Goal: Task Accomplishment & Management: Manage account settings

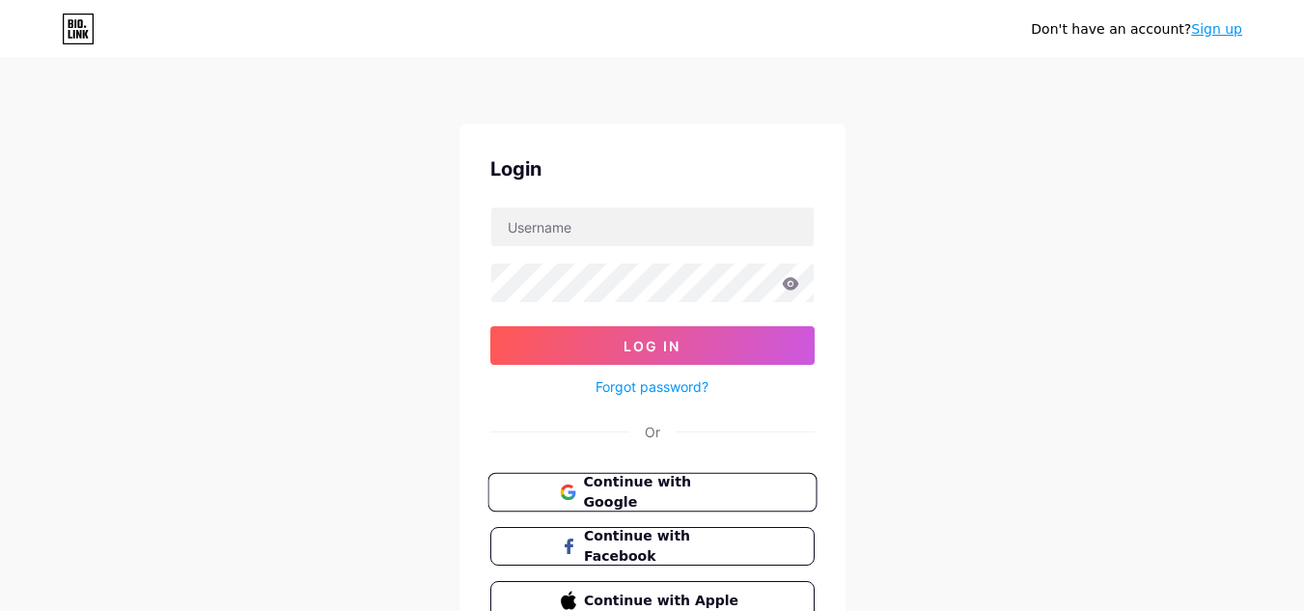
click at [625, 491] on span "Continue with Google" at bounding box center [663, 493] width 161 height 42
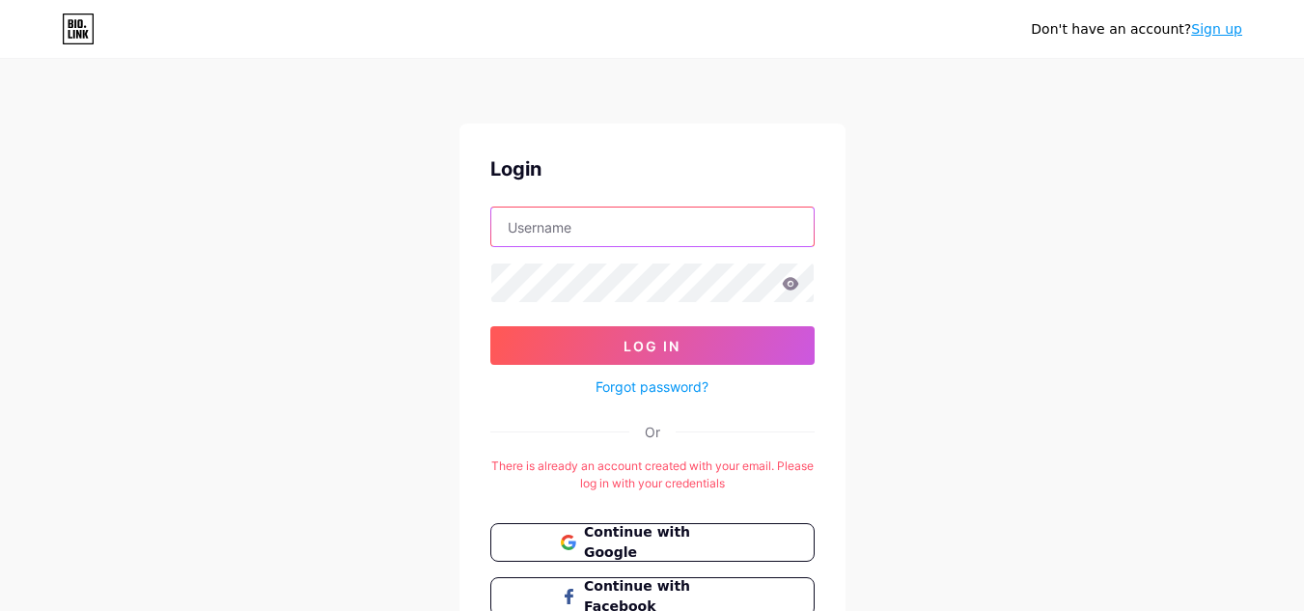
click at [574, 234] on input "text" at bounding box center [652, 227] width 322 height 39
paste input "jenextech"
type input "jenextech"
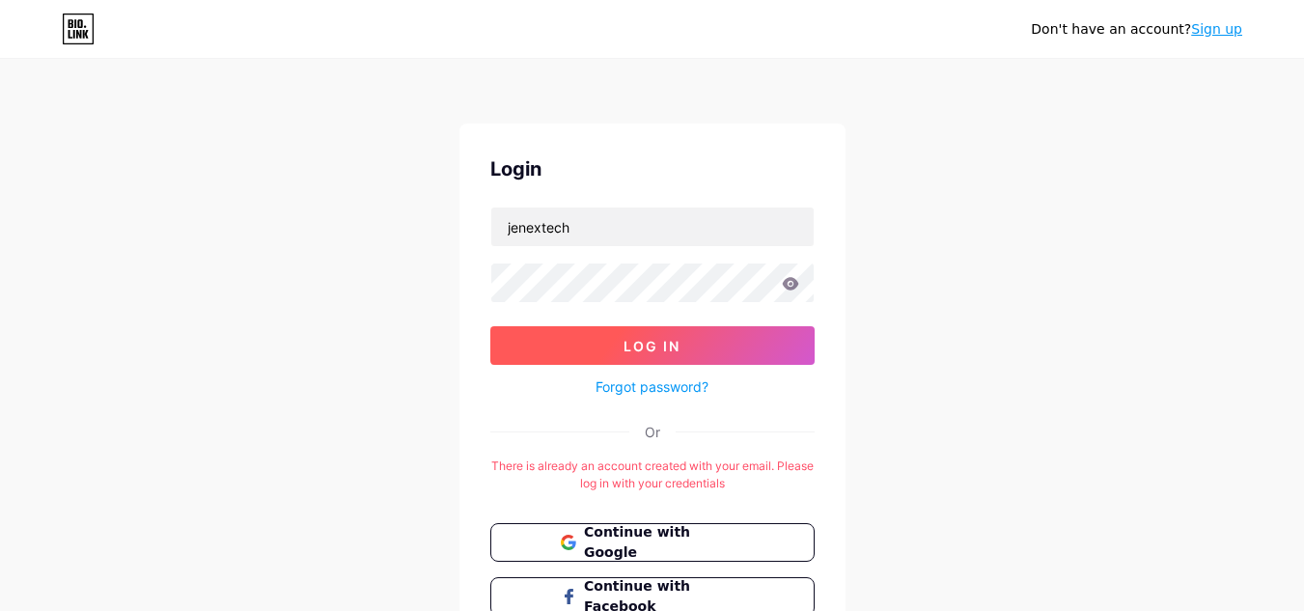
click at [663, 346] on span "Log In" at bounding box center [652, 346] width 57 height 16
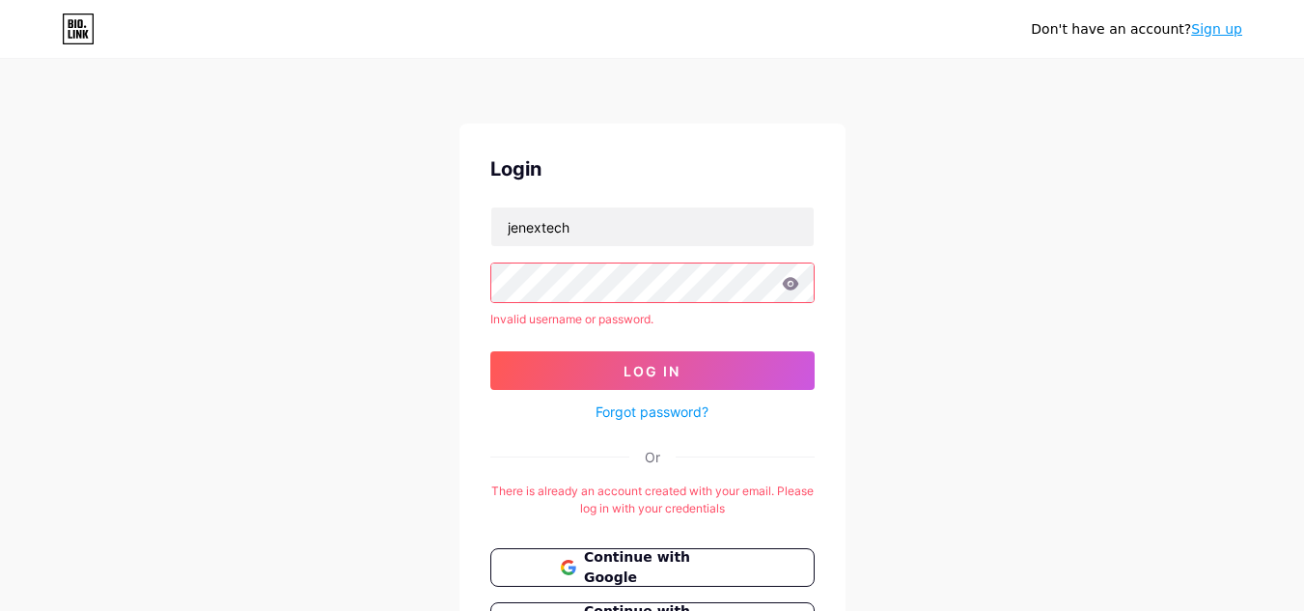
click at [656, 406] on link "Forgot password?" at bounding box center [652, 412] width 113 height 20
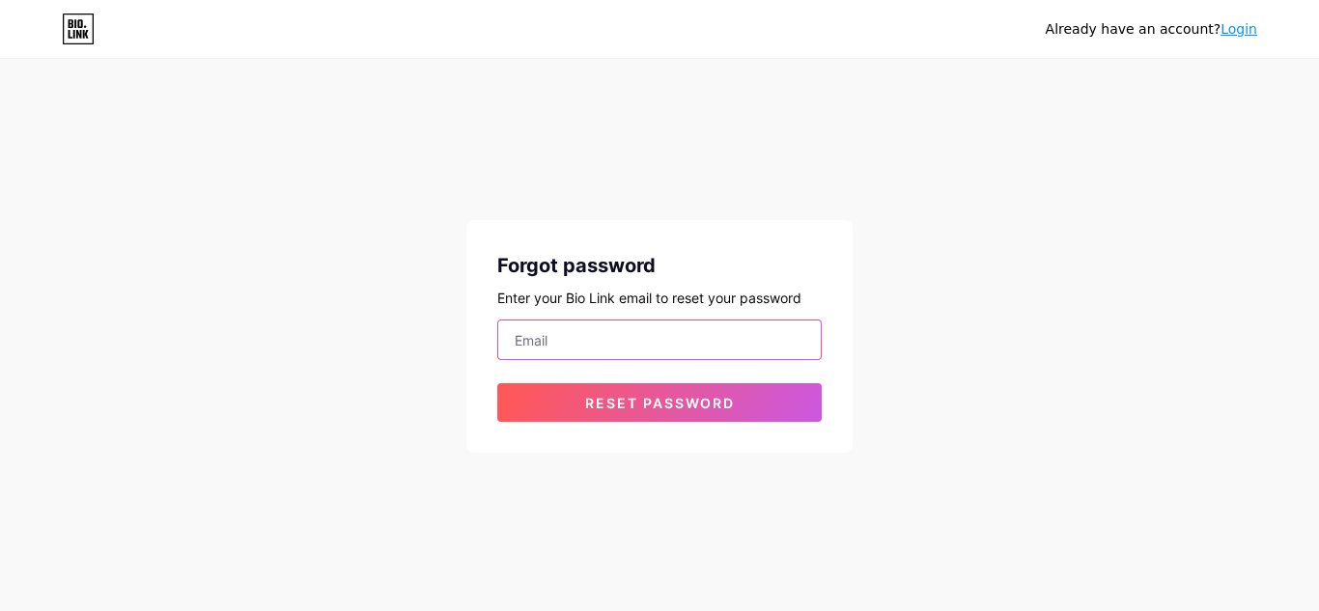
click at [574, 340] on input "email" at bounding box center [659, 340] width 322 height 39
type input "[EMAIL_ADDRESS][DOMAIN_NAME]"
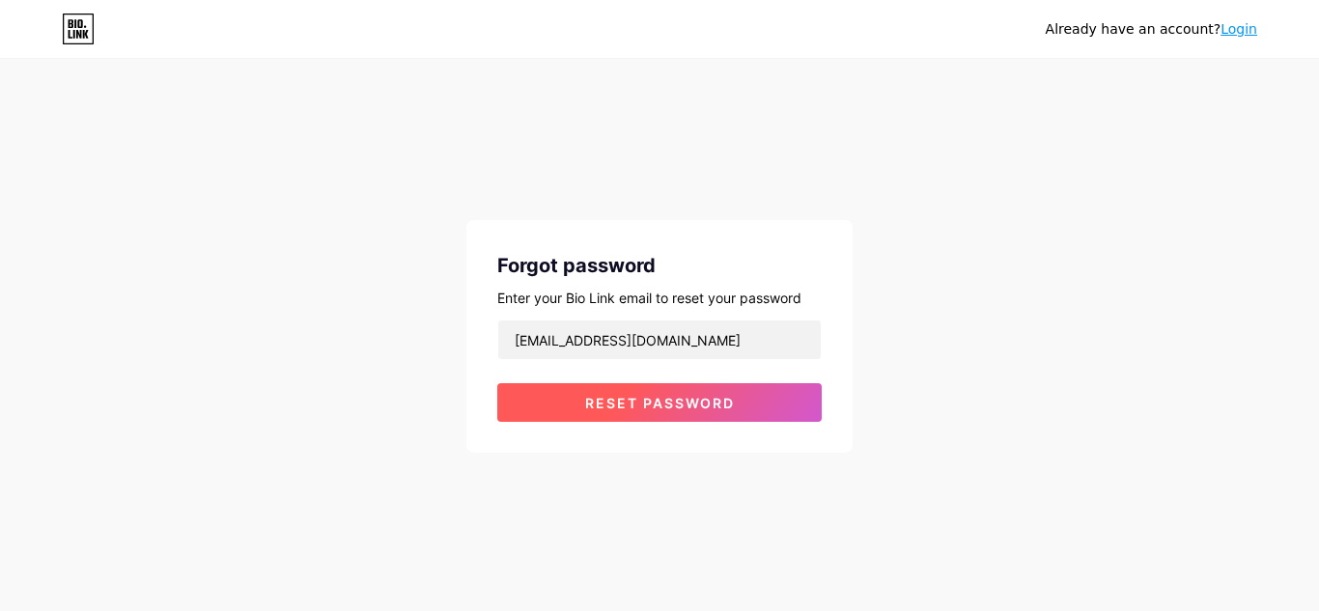
click at [639, 394] on button "Reset password" at bounding box center [659, 402] width 324 height 39
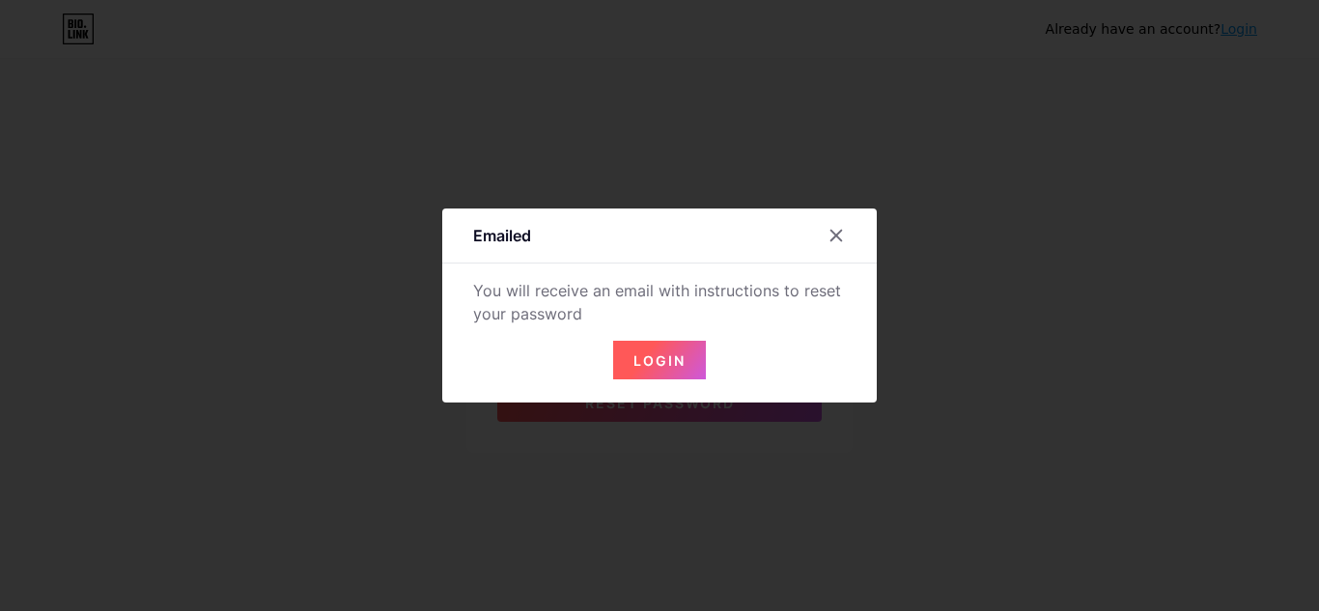
click at [680, 365] on button "Login" at bounding box center [659, 360] width 93 height 39
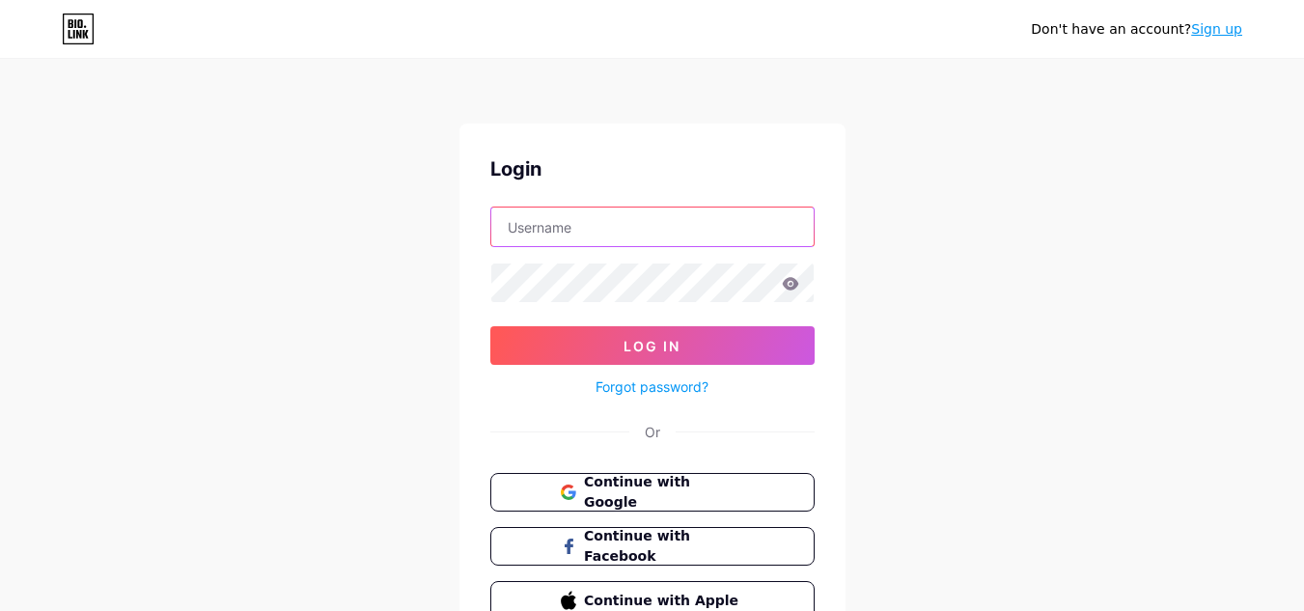
type input "jenextech"
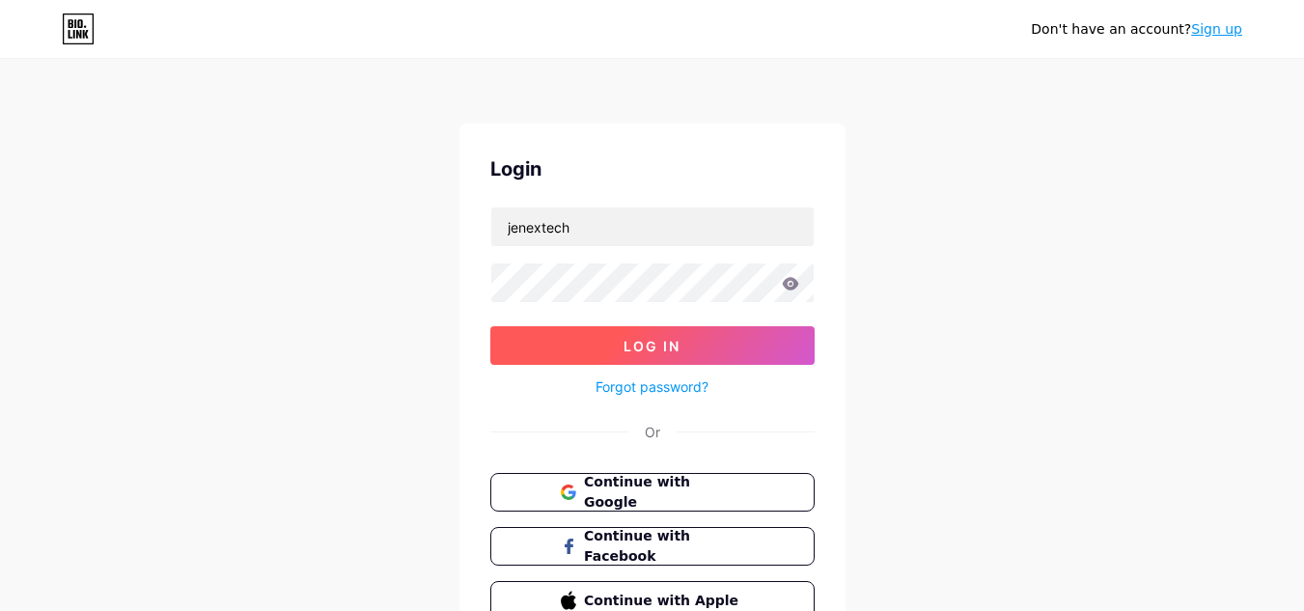
click at [564, 336] on button "Log In" at bounding box center [652, 345] width 324 height 39
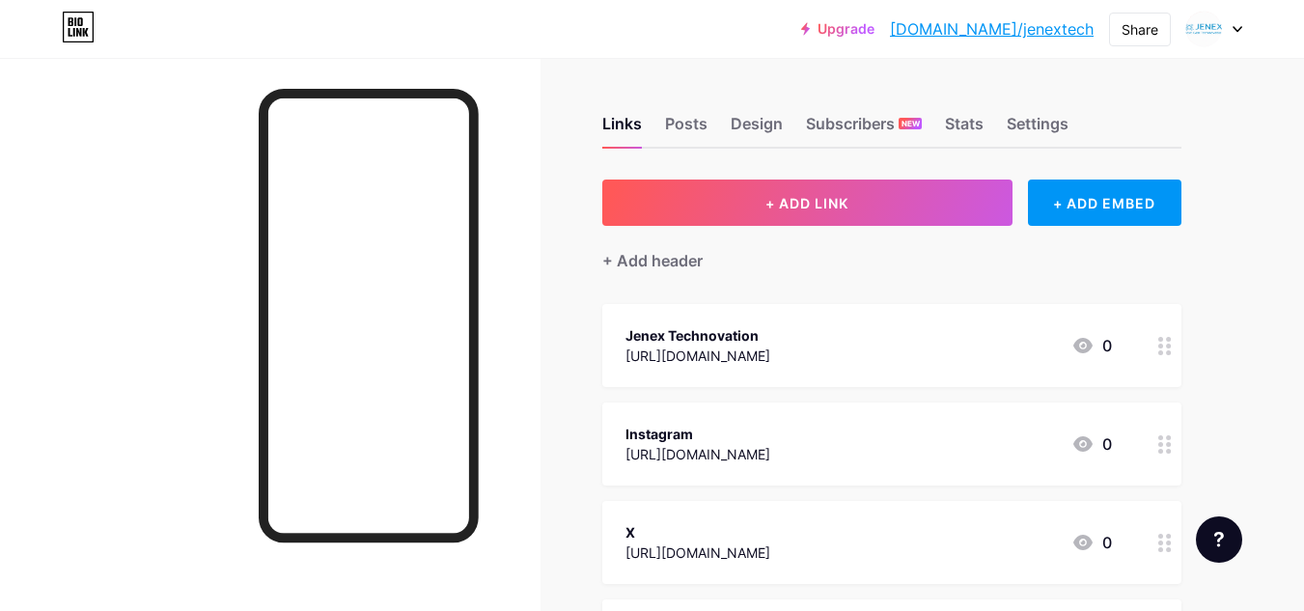
click at [1157, 350] on div at bounding box center [1165, 345] width 33 height 83
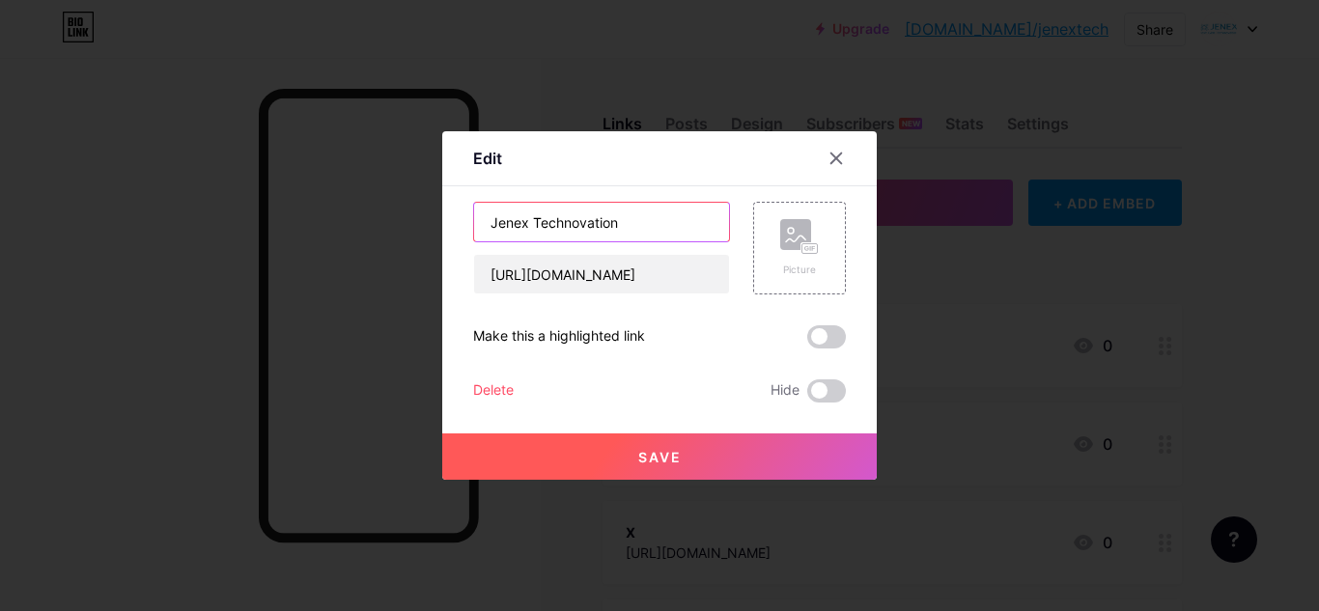
click at [632, 212] on input "Jenex Technovation" at bounding box center [601, 222] width 255 height 39
paste input "Pvt. Ltd."
type input "Jenex Technovation Pvt. Ltd."
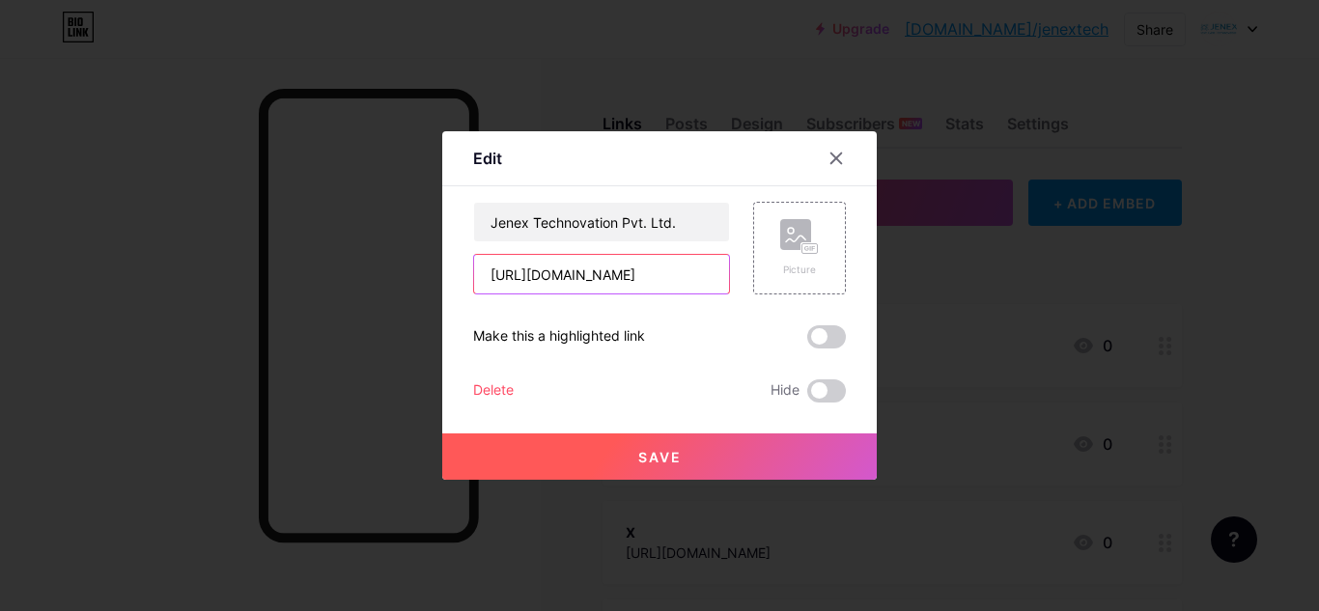
click at [695, 268] on input "[URL][DOMAIN_NAME]" at bounding box center [601, 274] width 255 height 39
type input "[URL][DOMAIN_NAME]"
click at [799, 238] on rect at bounding box center [795, 234] width 31 height 31
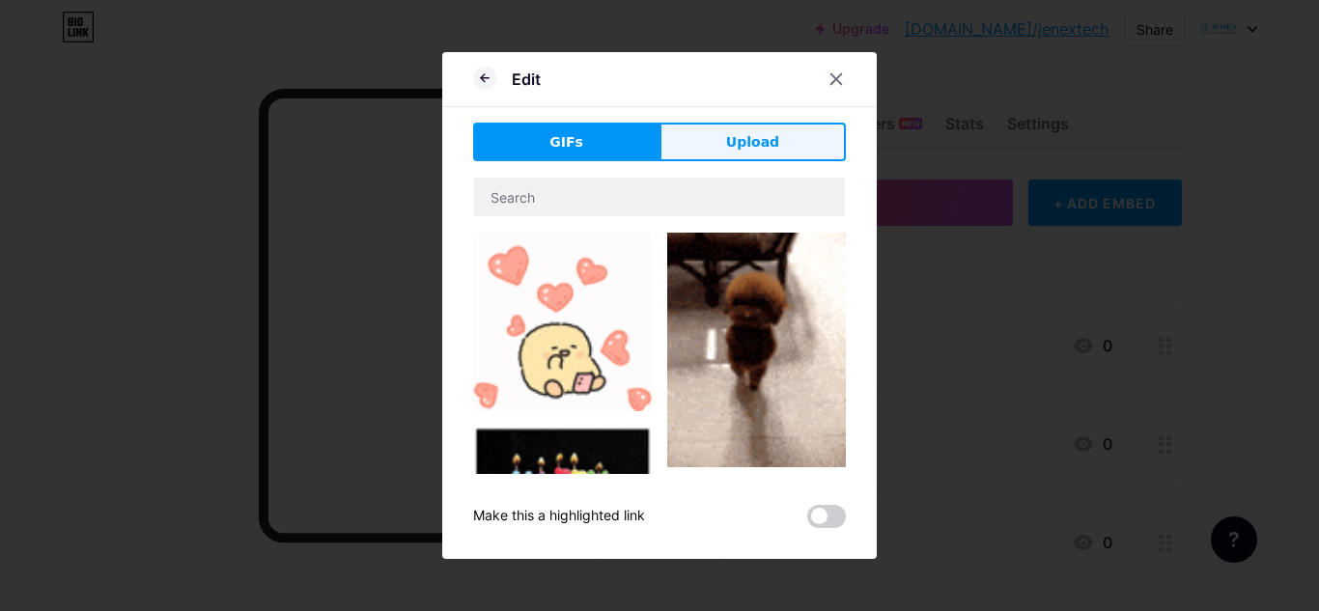
click at [745, 135] on span "Upload" at bounding box center [752, 142] width 53 height 20
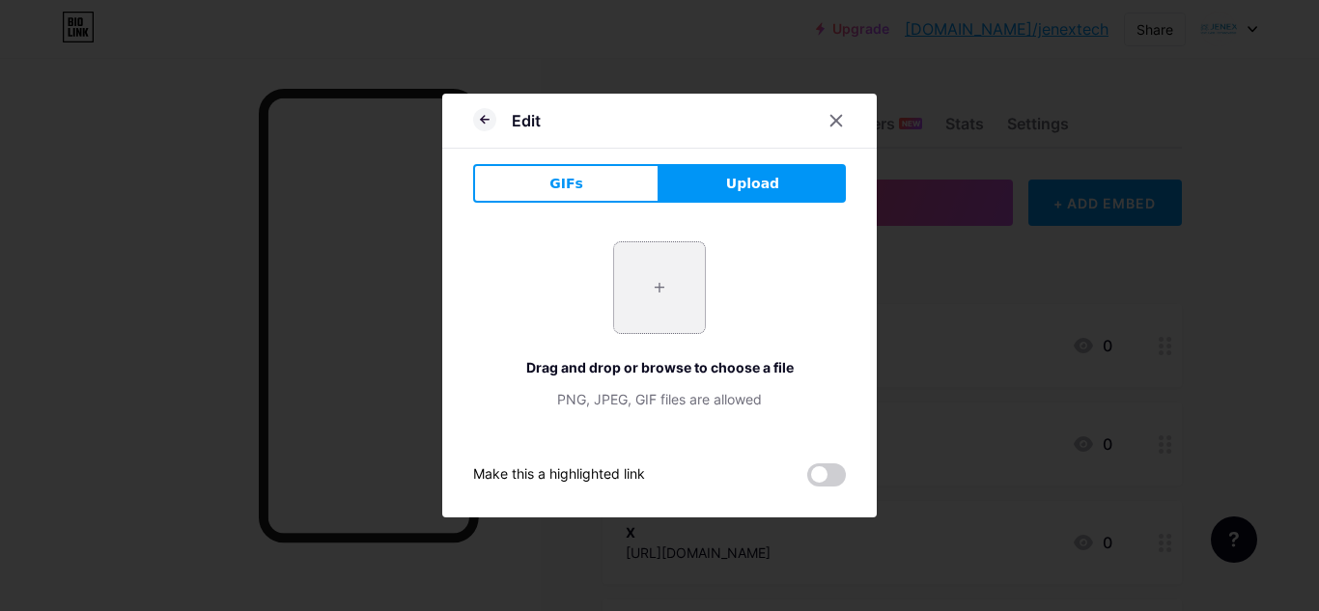
click at [649, 282] on input "file" at bounding box center [659, 287] width 91 height 91
type input "C:\fakepath\Untitled design (3).jpg"
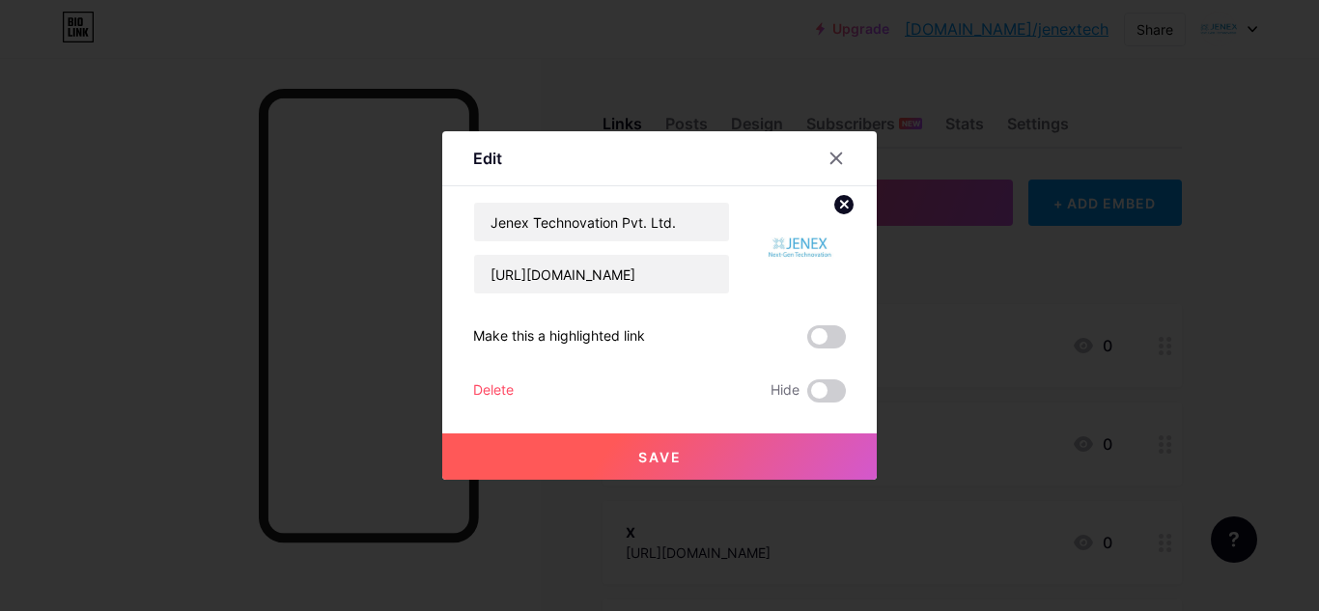
click at [685, 457] on button "Save" at bounding box center [659, 457] width 434 height 46
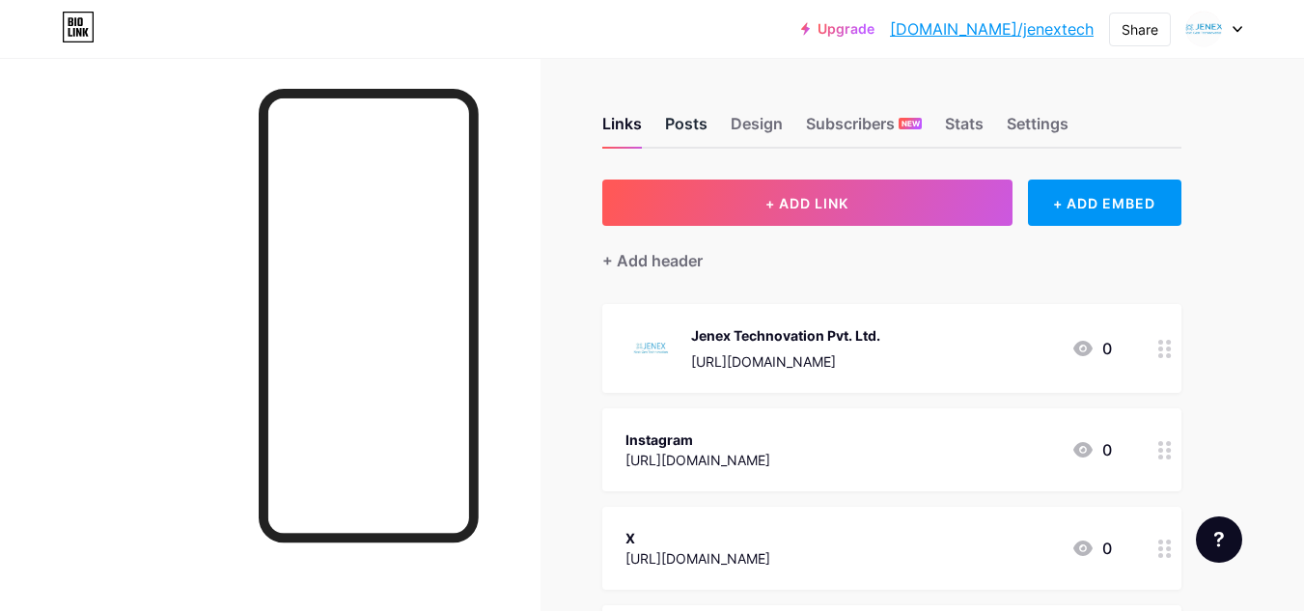
click at [687, 122] on div "Posts" at bounding box center [686, 129] width 42 height 35
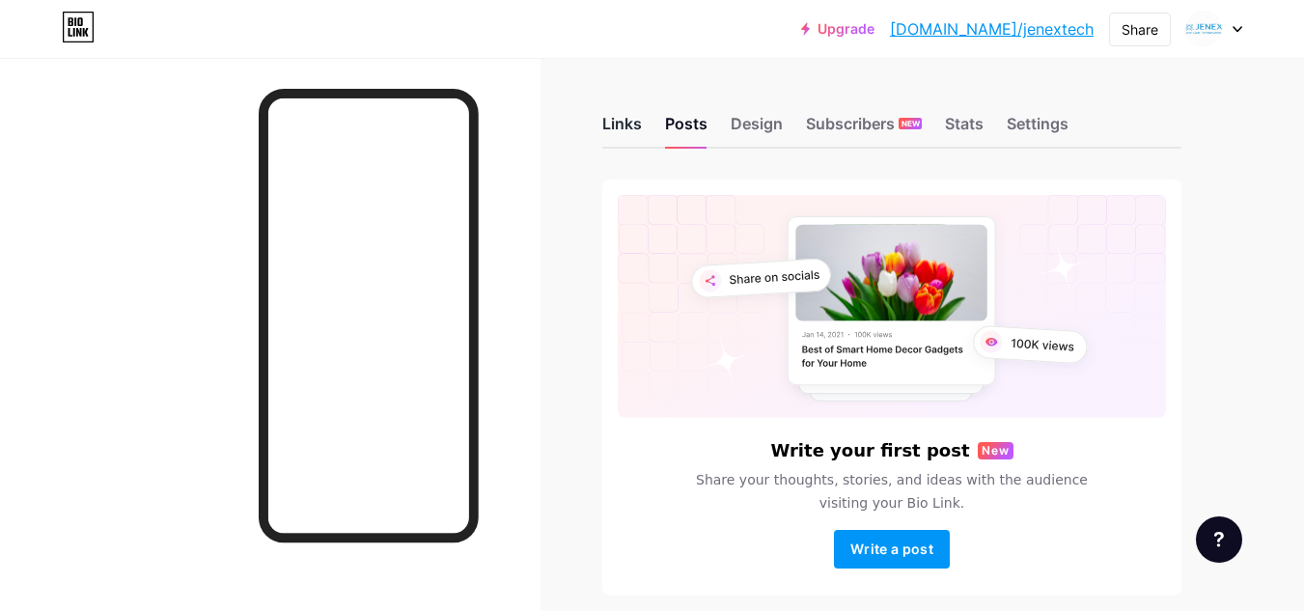
click at [615, 122] on div "Links" at bounding box center [622, 129] width 40 height 35
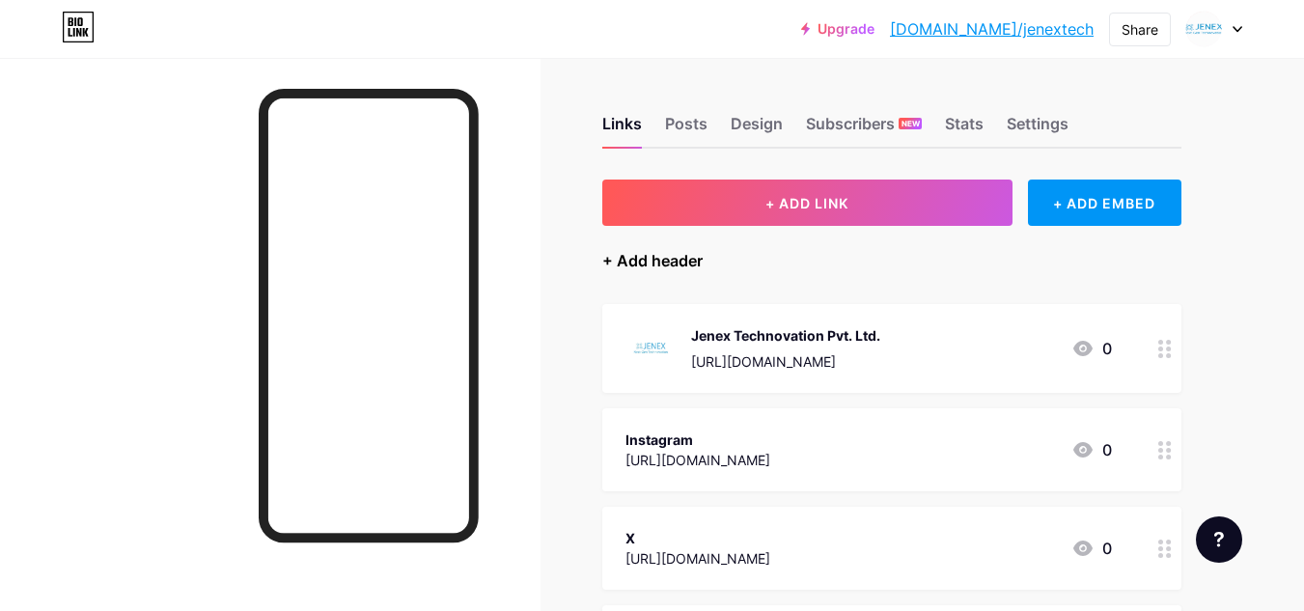
click at [667, 263] on div "+ Add header" at bounding box center [652, 260] width 100 height 23
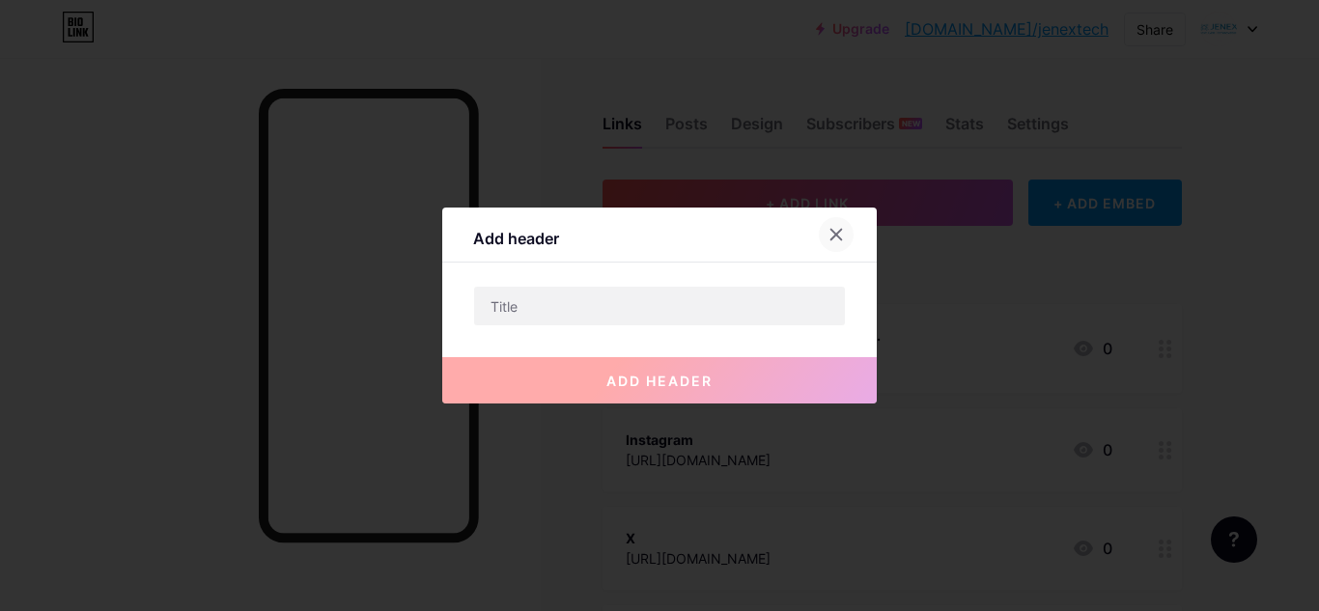
click at [830, 238] on icon at bounding box center [835, 234] width 15 height 15
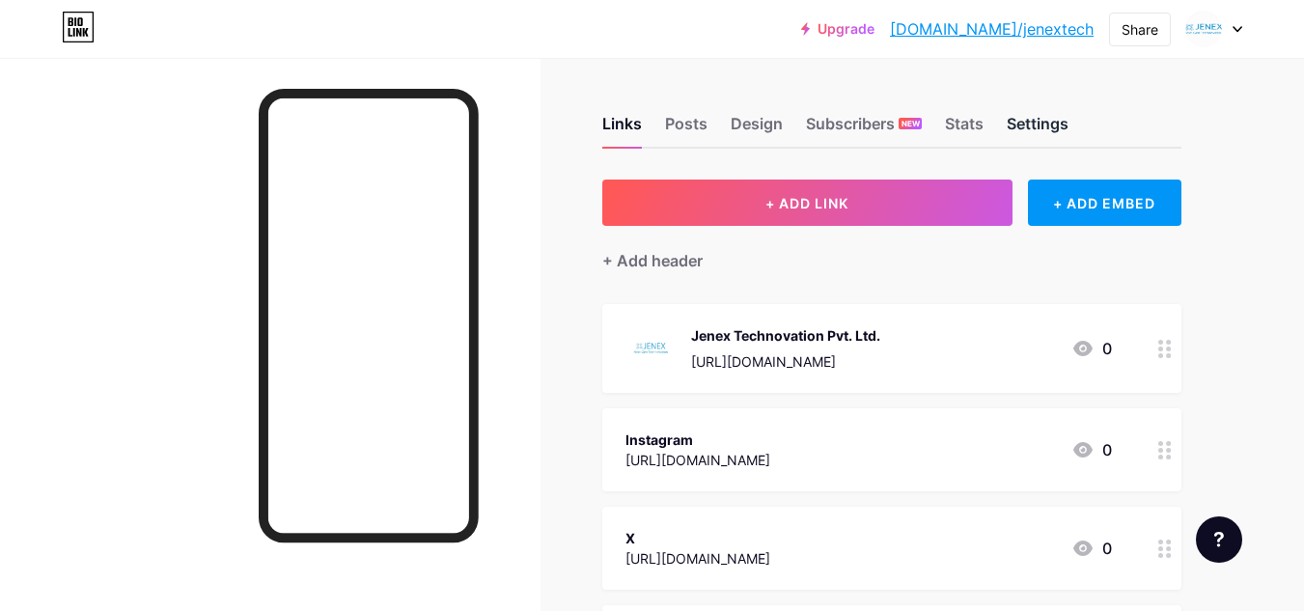
click at [1045, 126] on div "Settings" at bounding box center [1038, 129] width 62 height 35
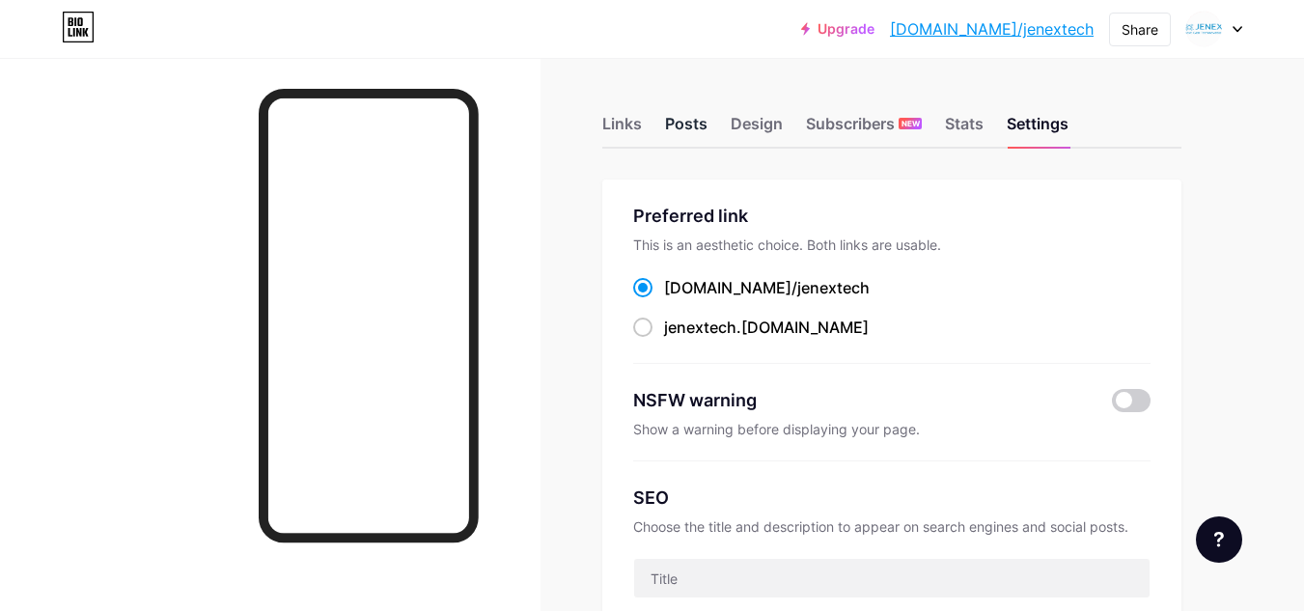
click at [674, 122] on div "Posts" at bounding box center [686, 129] width 42 height 35
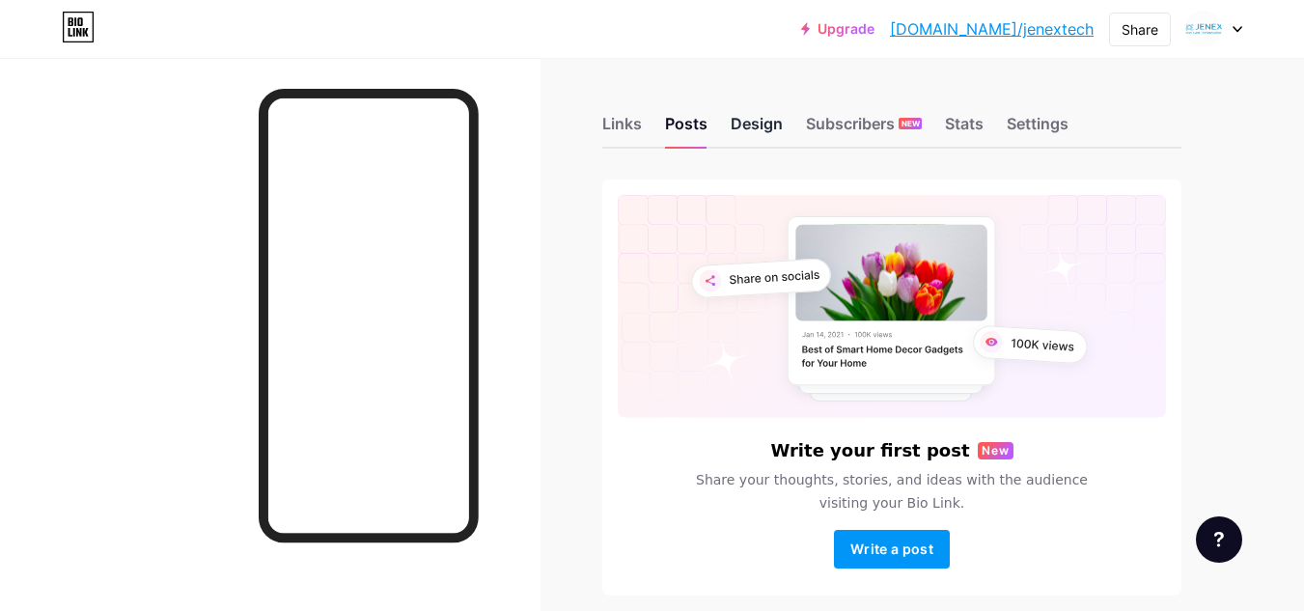
click at [747, 121] on div "Design" at bounding box center [757, 129] width 52 height 35
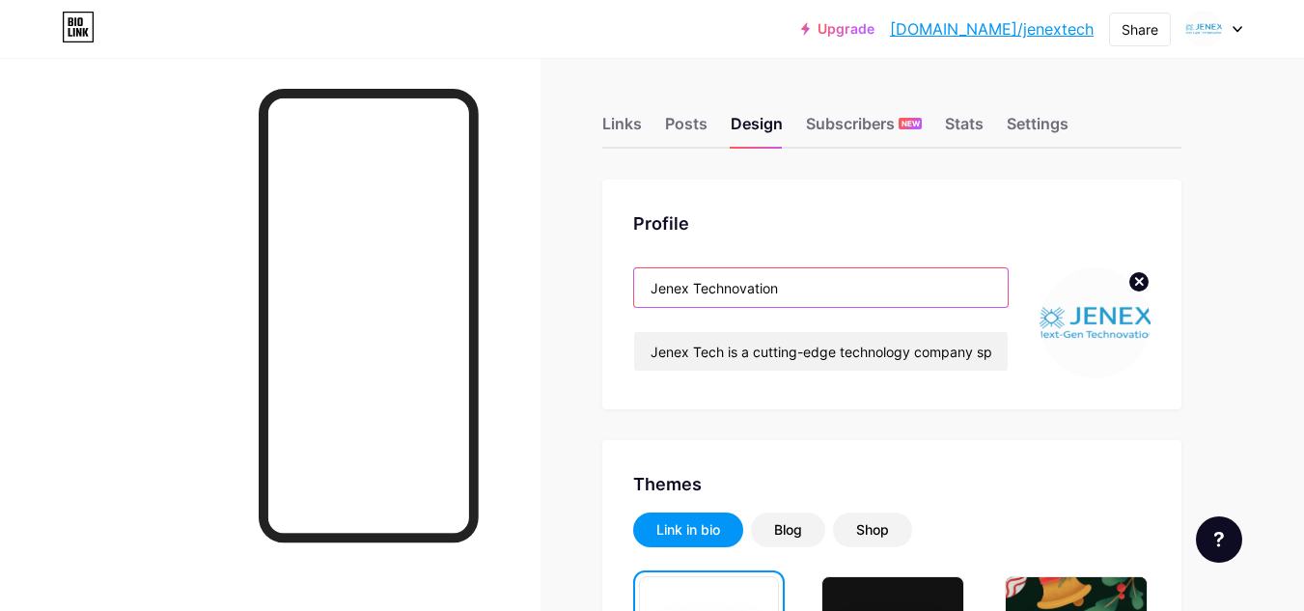
click at [806, 283] on input "Jenex Technovation" at bounding box center [821, 287] width 374 height 39
click at [823, 293] on input "Jenex Technovation" at bounding box center [821, 287] width 374 height 39
paste input "Pvt. Ltd."
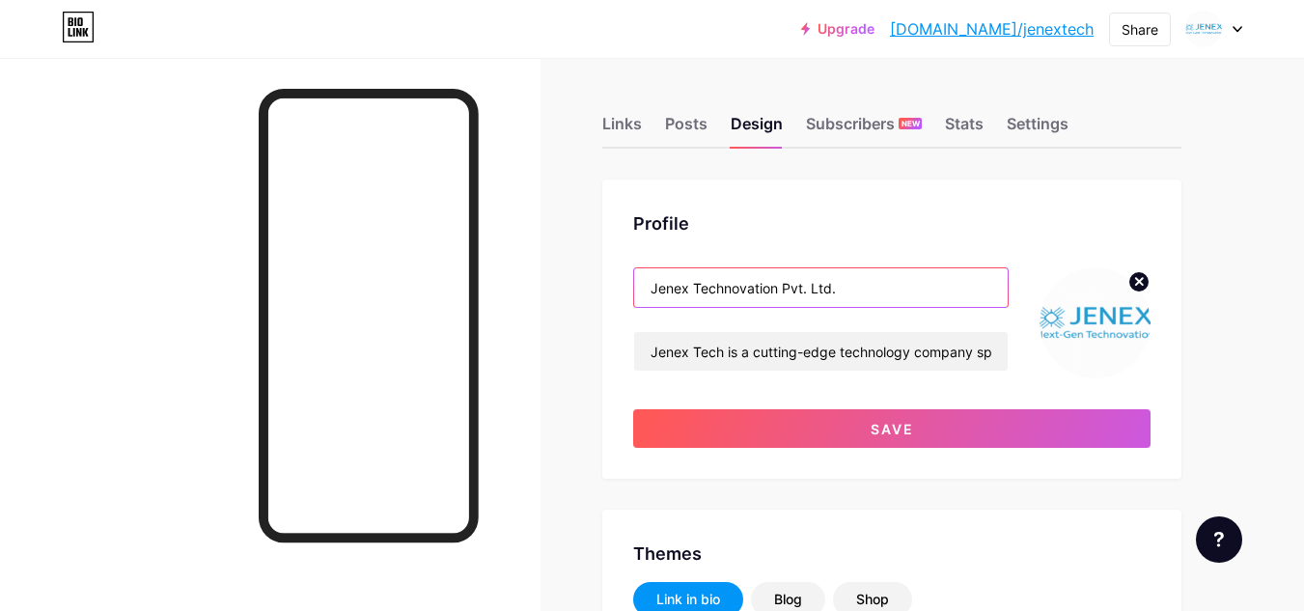
type input "Jenex Technovation Pvt. Ltd."
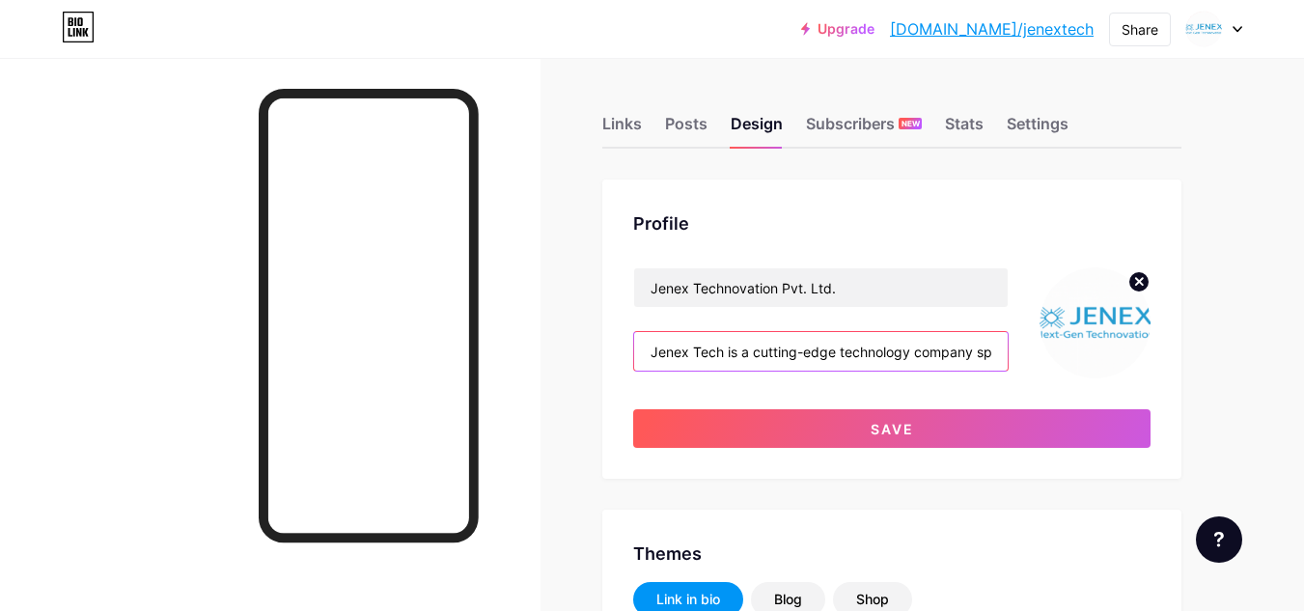
click at [816, 354] on input "Jenex Tech is a cutting-edge technology company specializing in innovative solu…" at bounding box center [821, 351] width 374 height 39
paste input "Jenex Tech is a cutting-edge technology company specializing in innovative solu…"
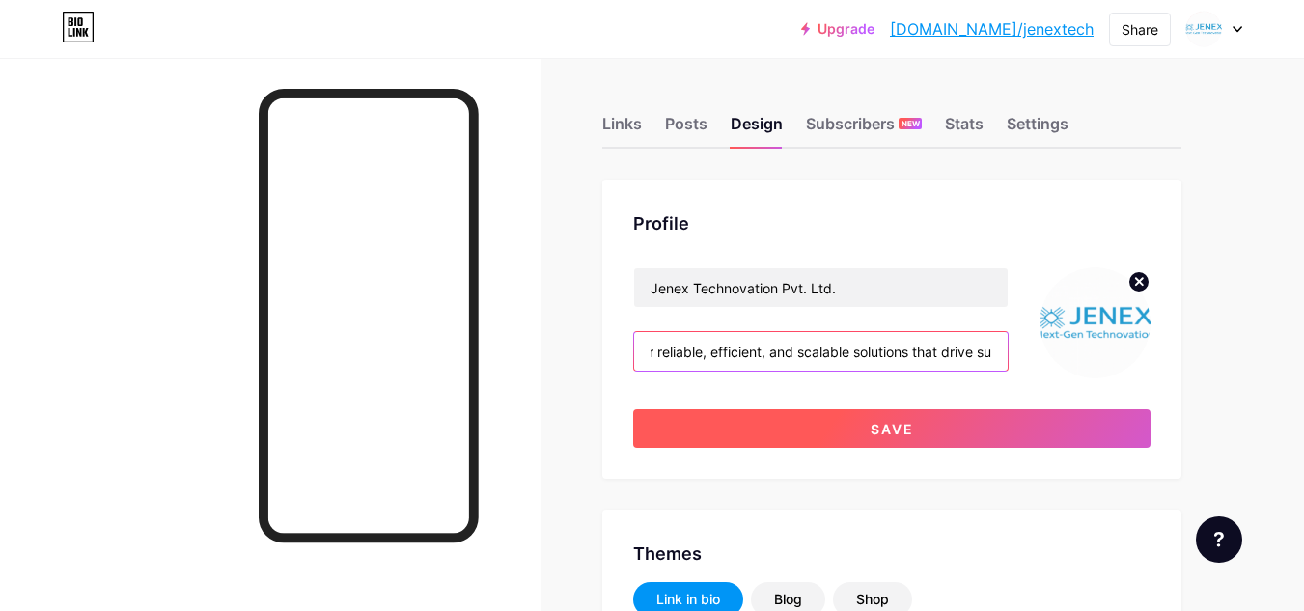
type input "Jenex Tech is a cutting-edge technology company specializing in innovative solu…"
click at [890, 436] on span "Save" at bounding box center [892, 429] width 43 height 16
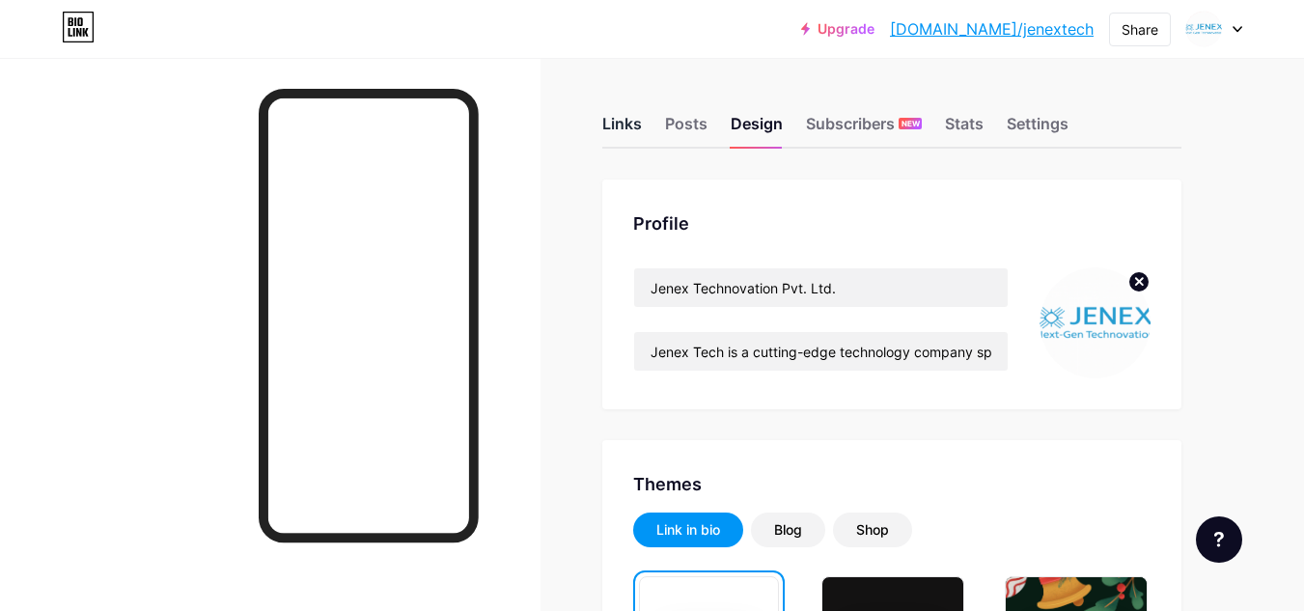
click at [620, 120] on div "Links" at bounding box center [622, 129] width 40 height 35
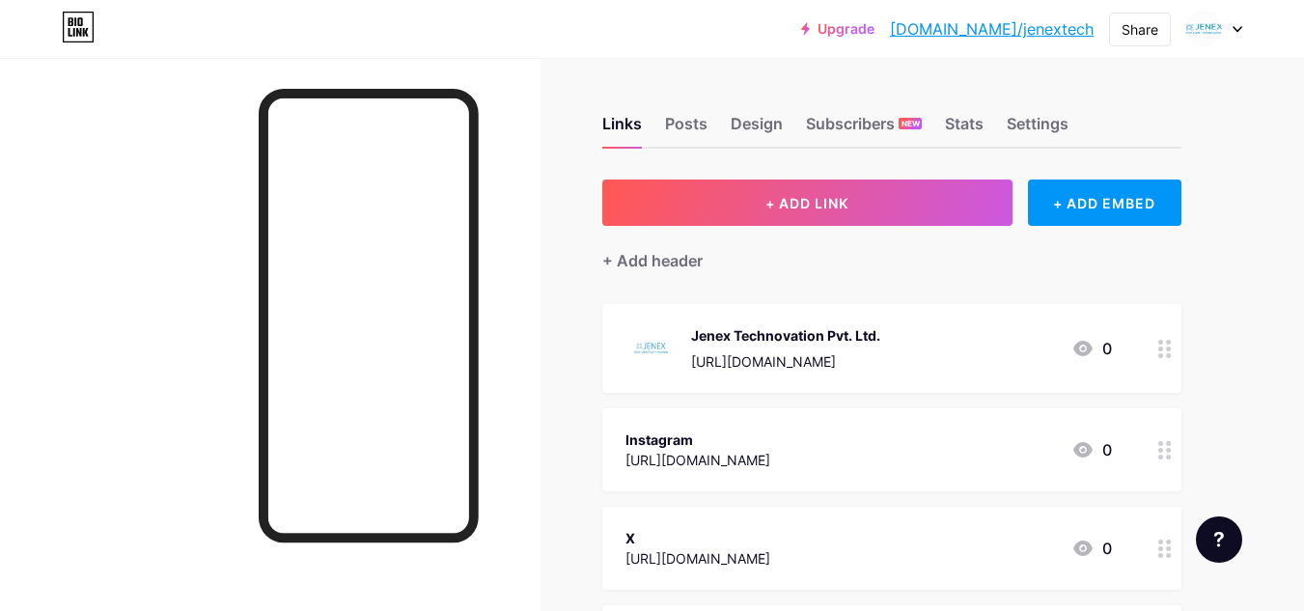
click at [1031, 25] on link "bio.link/jenextech" at bounding box center [992, 28] width 204 height 23
